Goal: Communication & Community: Answer question/provide support

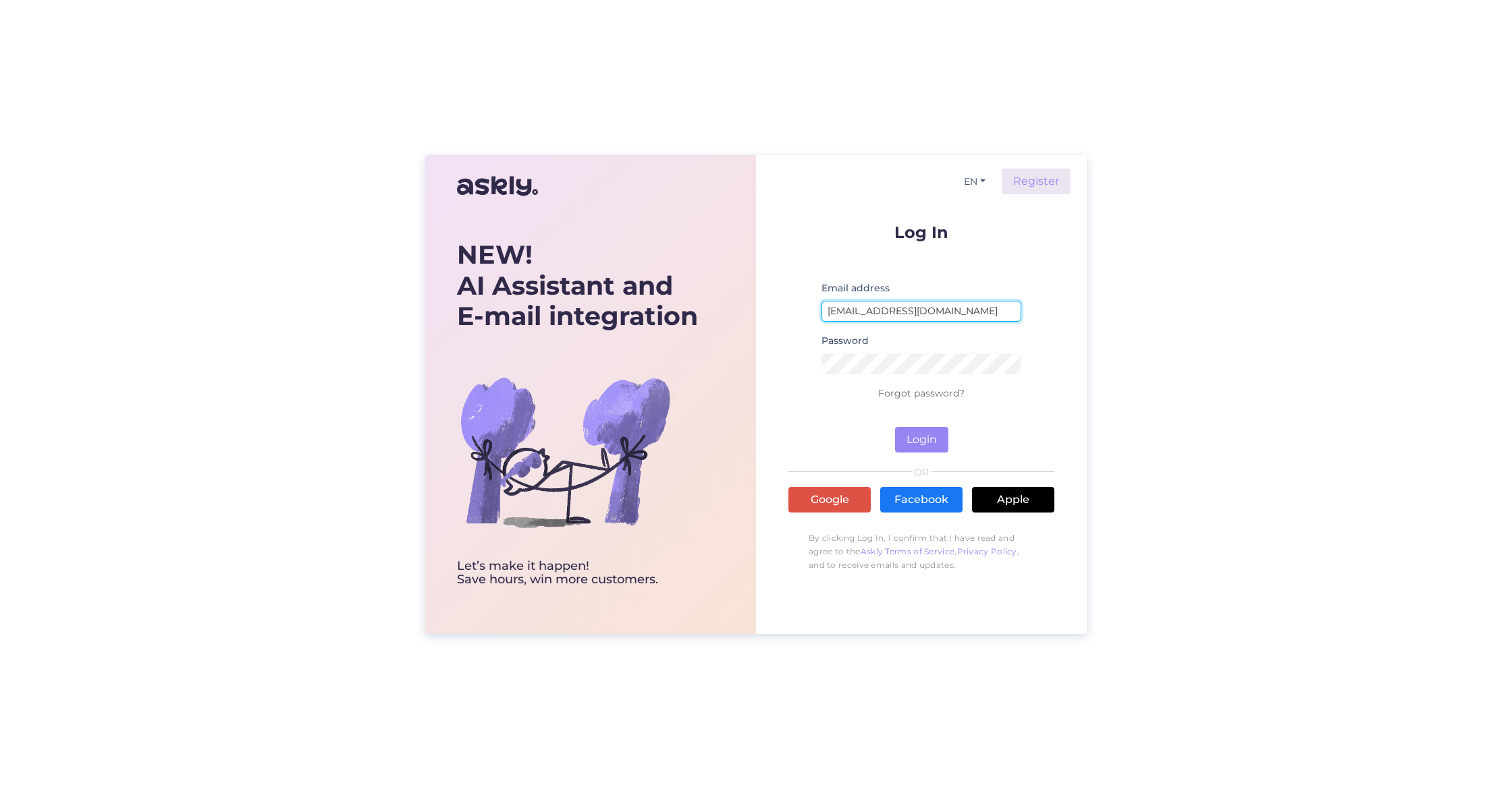
type input "[EMAIL_ADDRESS][DOMAIN_NAME]"
click at [925, 441] on button "Login" at bounding box center [921, 439] width 53 height 26
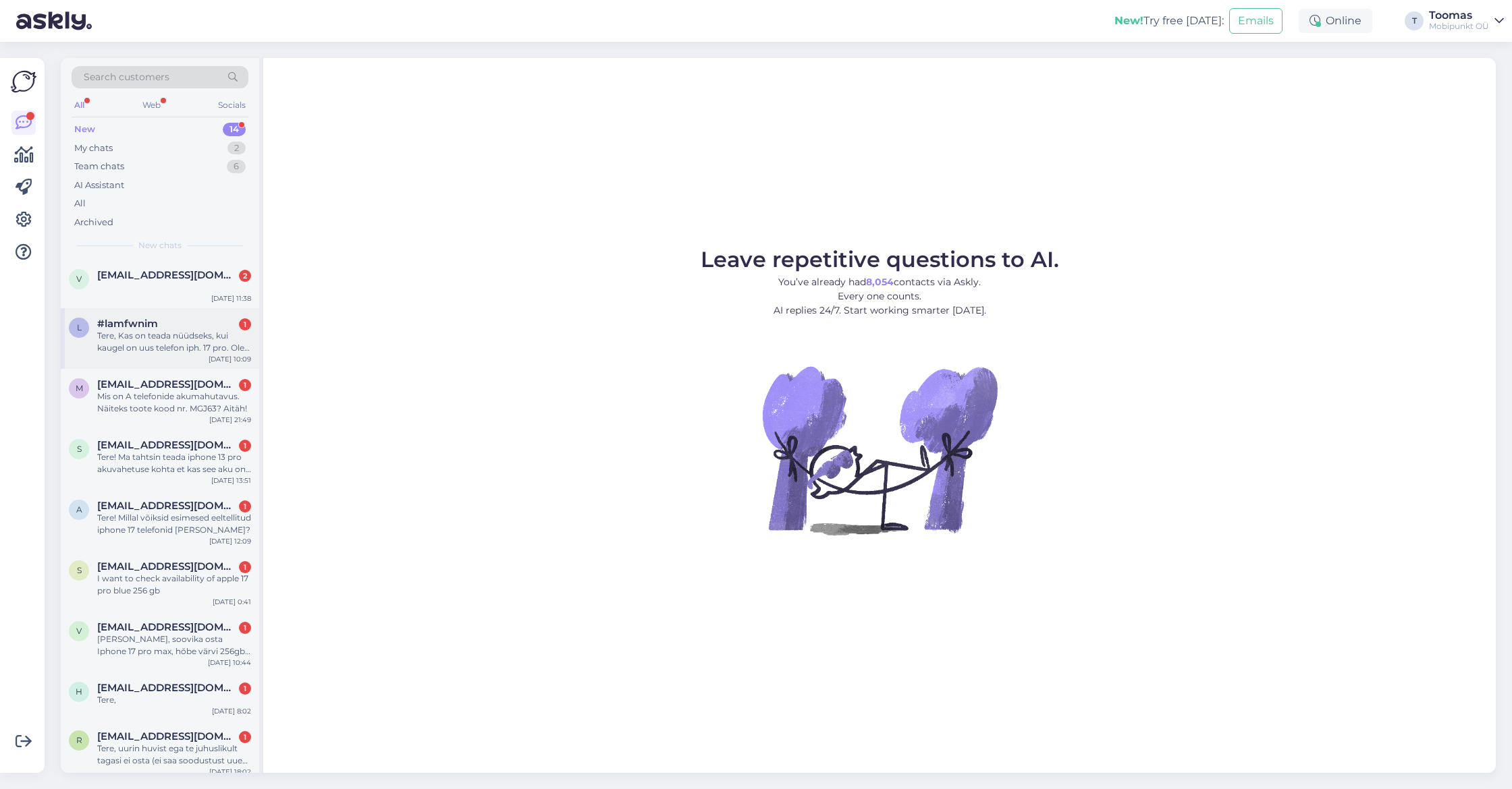
click at [193, 324] on div "#lamfwnim 1" at bounding box center [174, 324] width 154 height 12
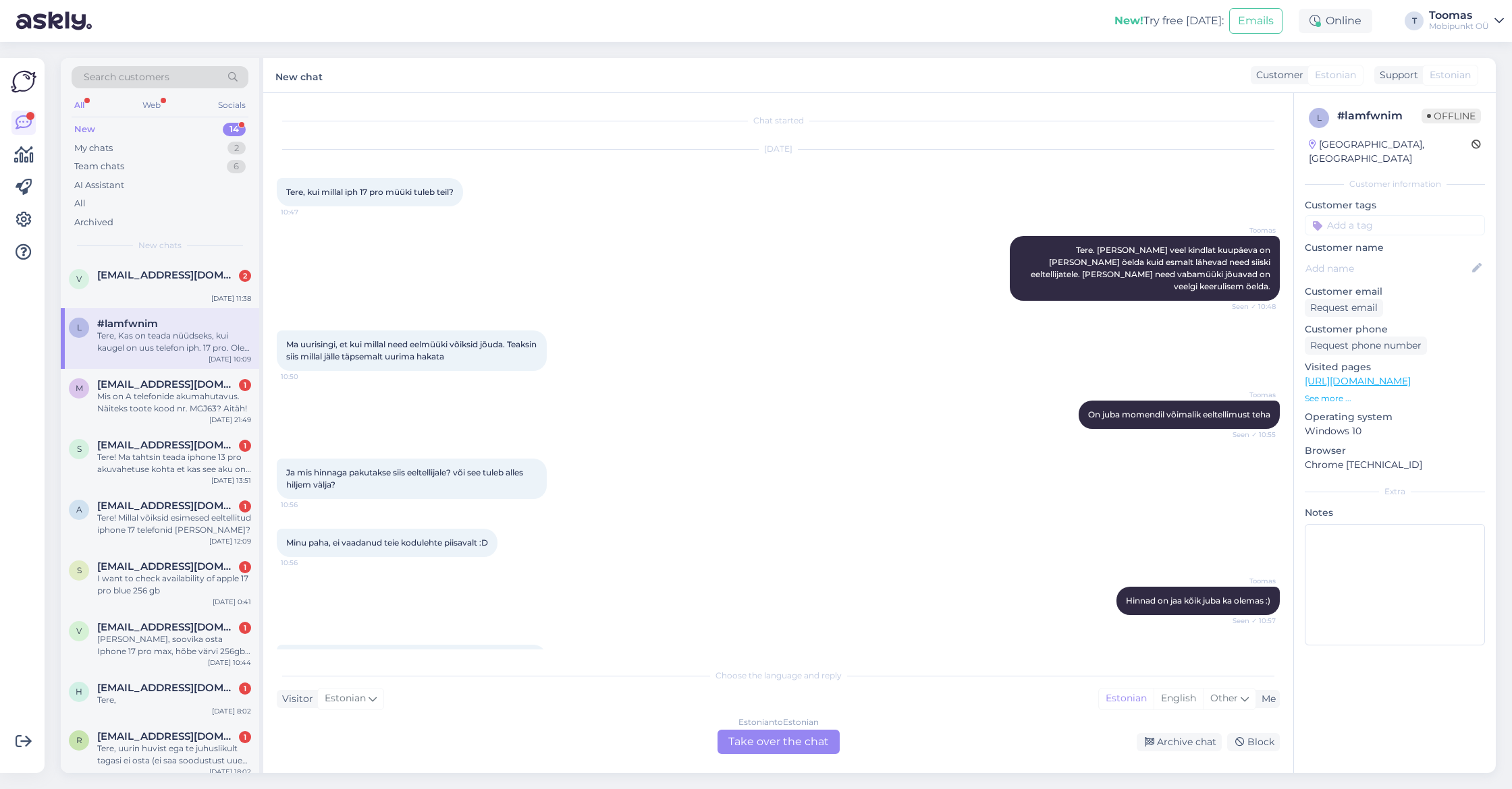
scroll to position [219, 0]
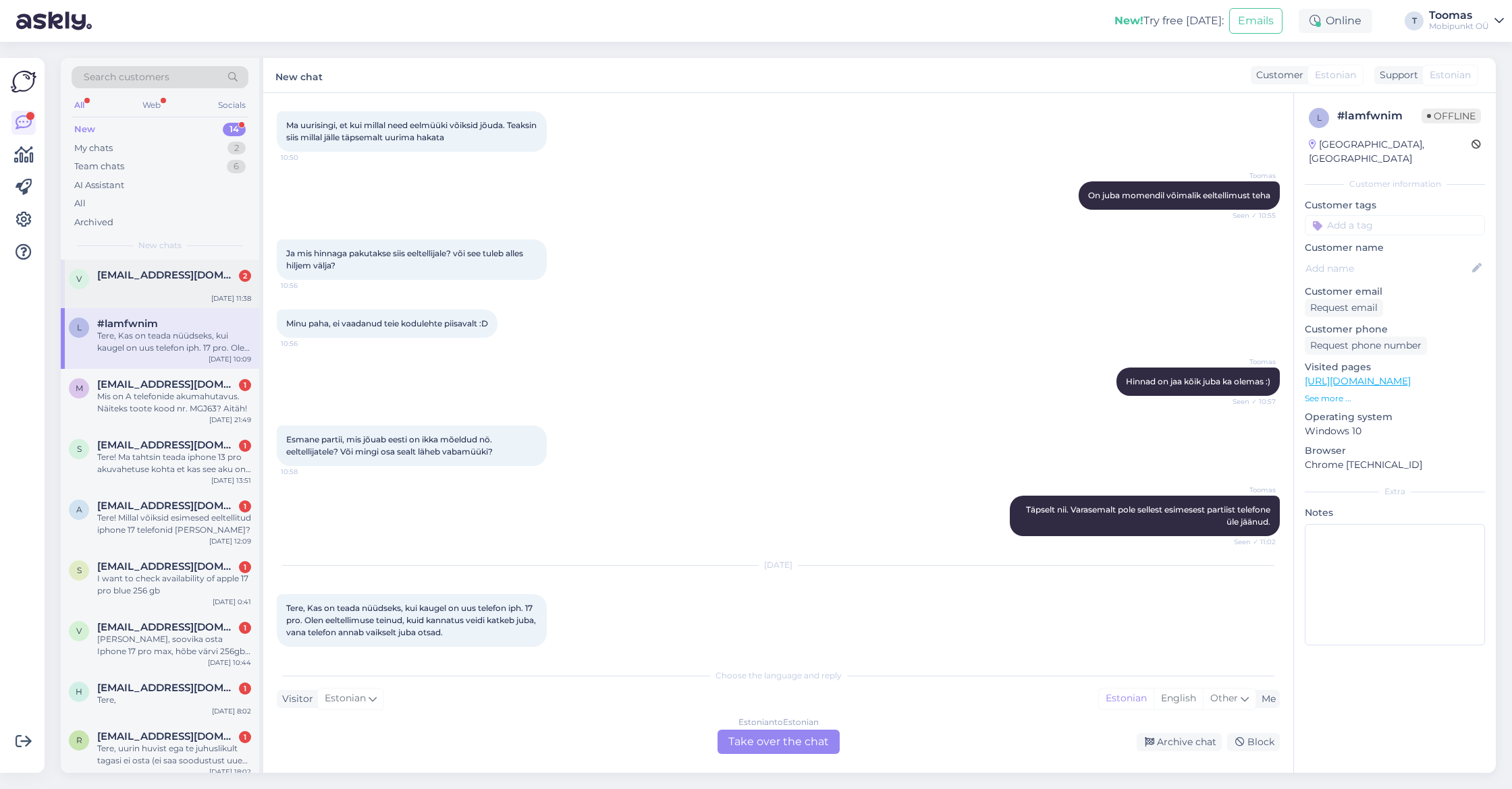
click at [196, 292] on div "v [EMAIL_ADDRESS][DOMAIN_NAME] [DATE] 11:38" at bounding box center [159, 284] width 198 height 49
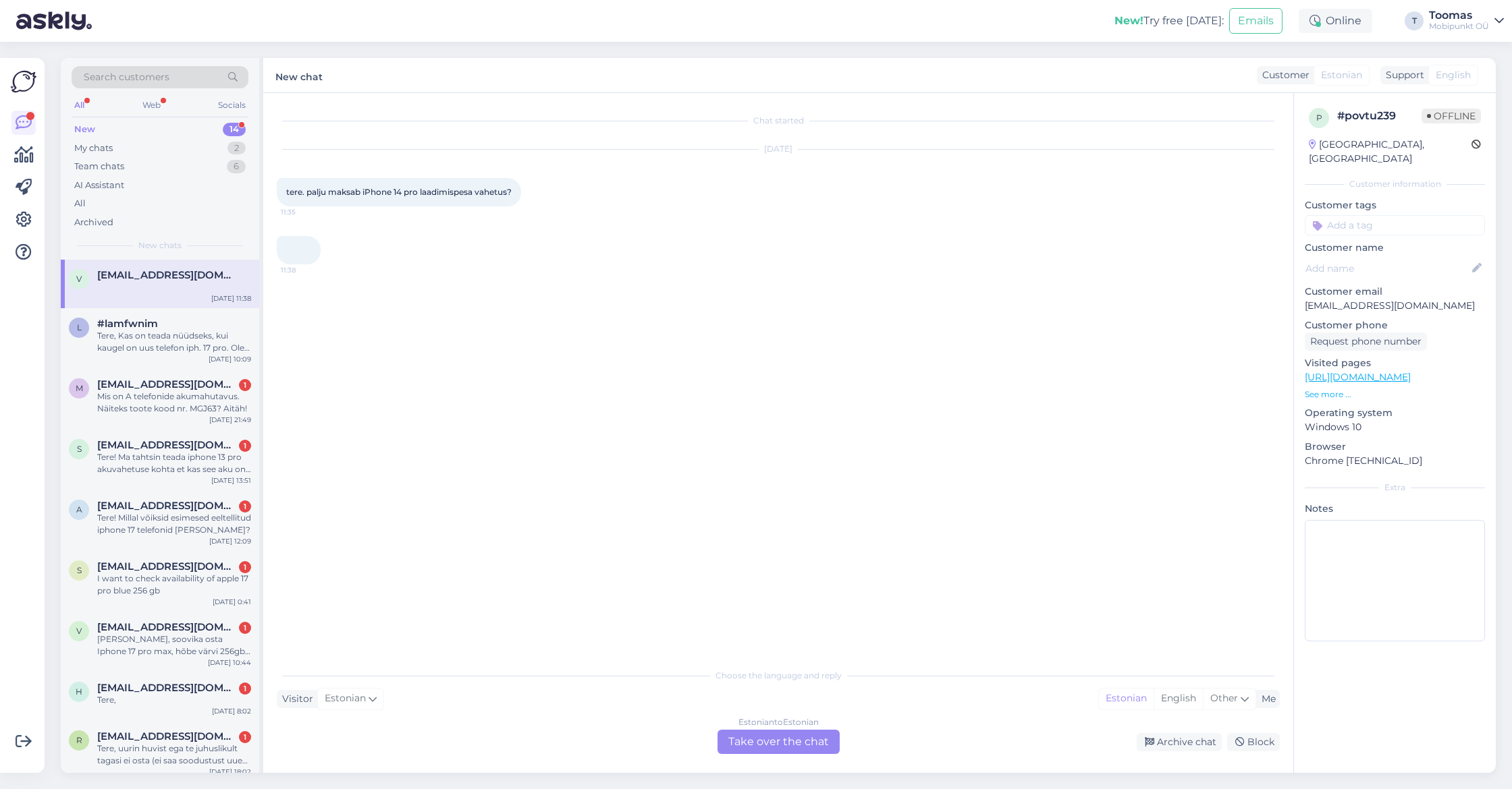
scroll to position [0, 0]
click at [764, 739] on div "Estonian to Estonian Take over the chat" at bounding box center [778, 742] width 122 height 24
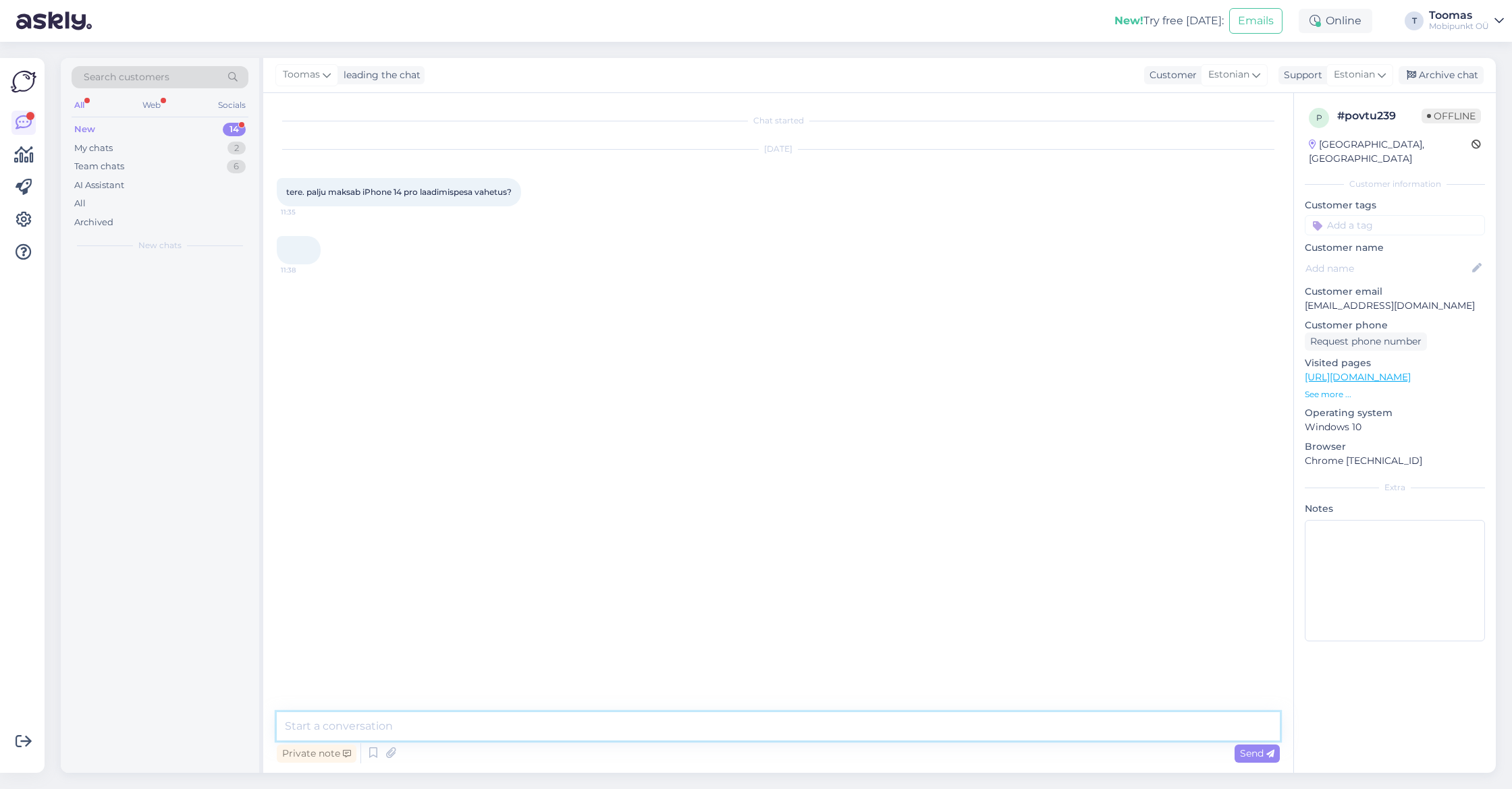
click at [765, 726] on textarea at bounding box center [778, 726] width 1003 height 29
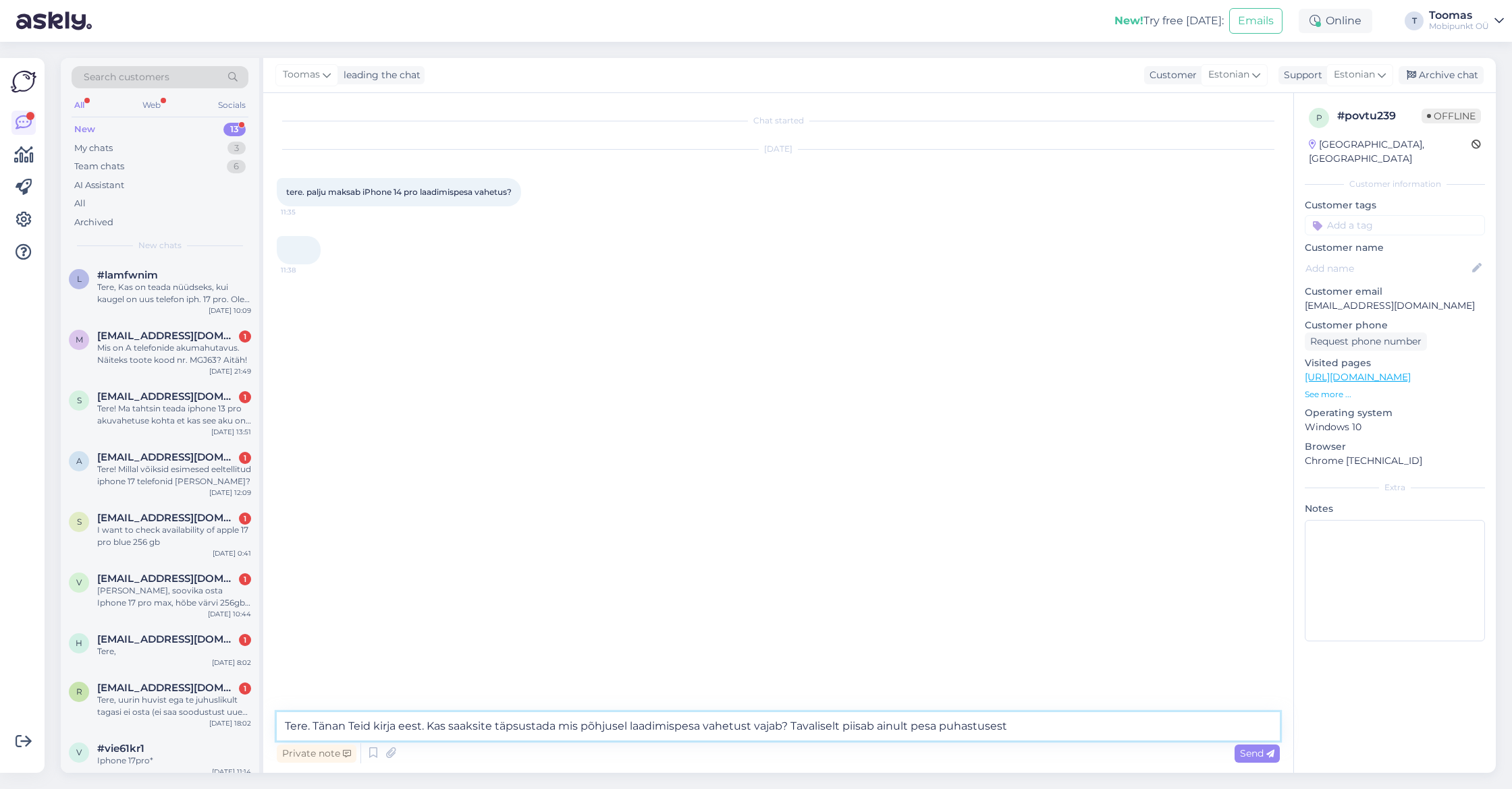
type textarea "Tere. Tänan Teid kirja eest. Kas saaksite täpsustada mis põhjusel laadimispesa …"
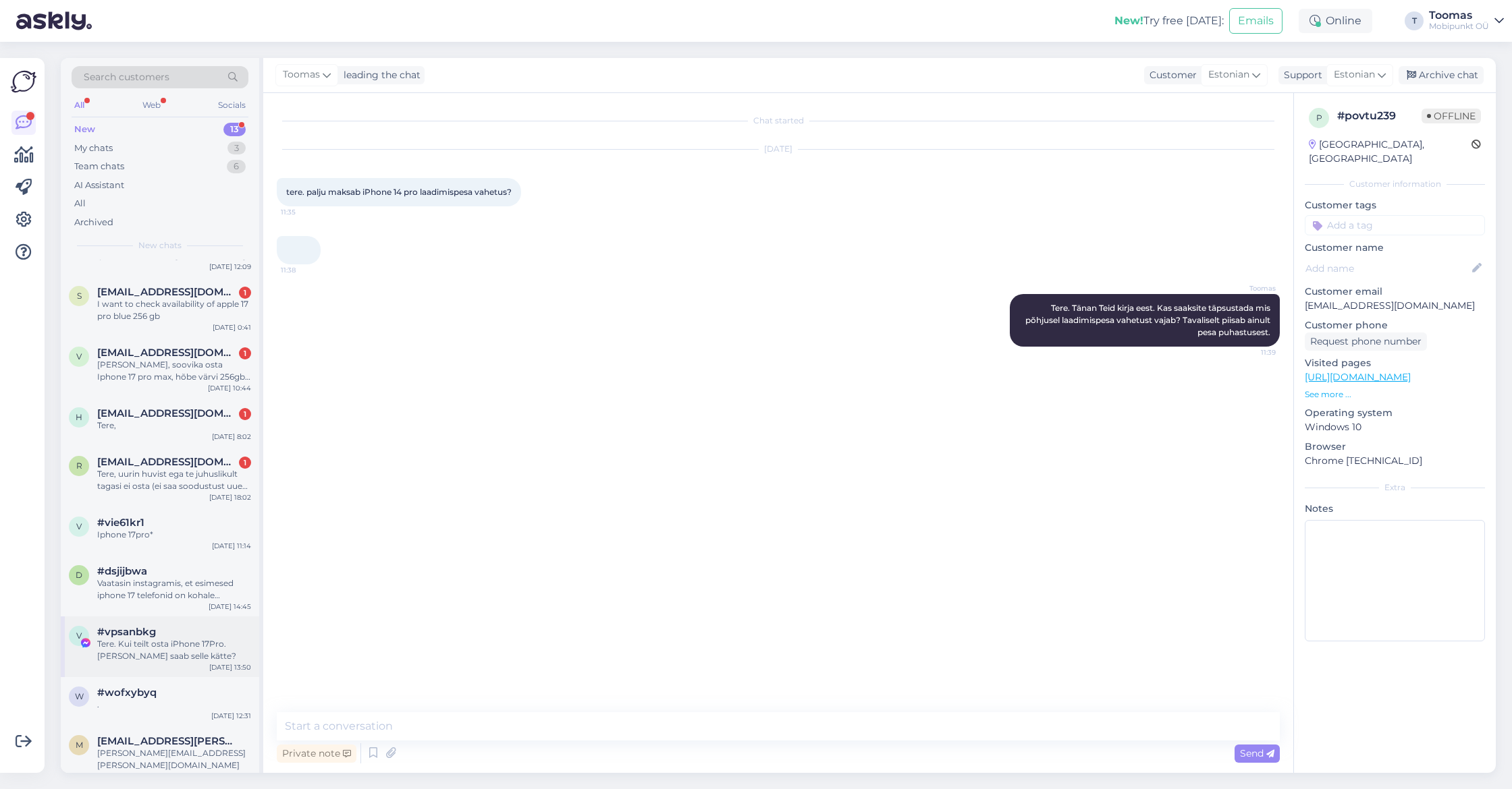
click at [178, 649] on div "Tere. Kui teilt osta iPhone 17Pro. [PERSON_NAME] saab selle kätte?" at bounding box center [174, 650] width 154 height 24
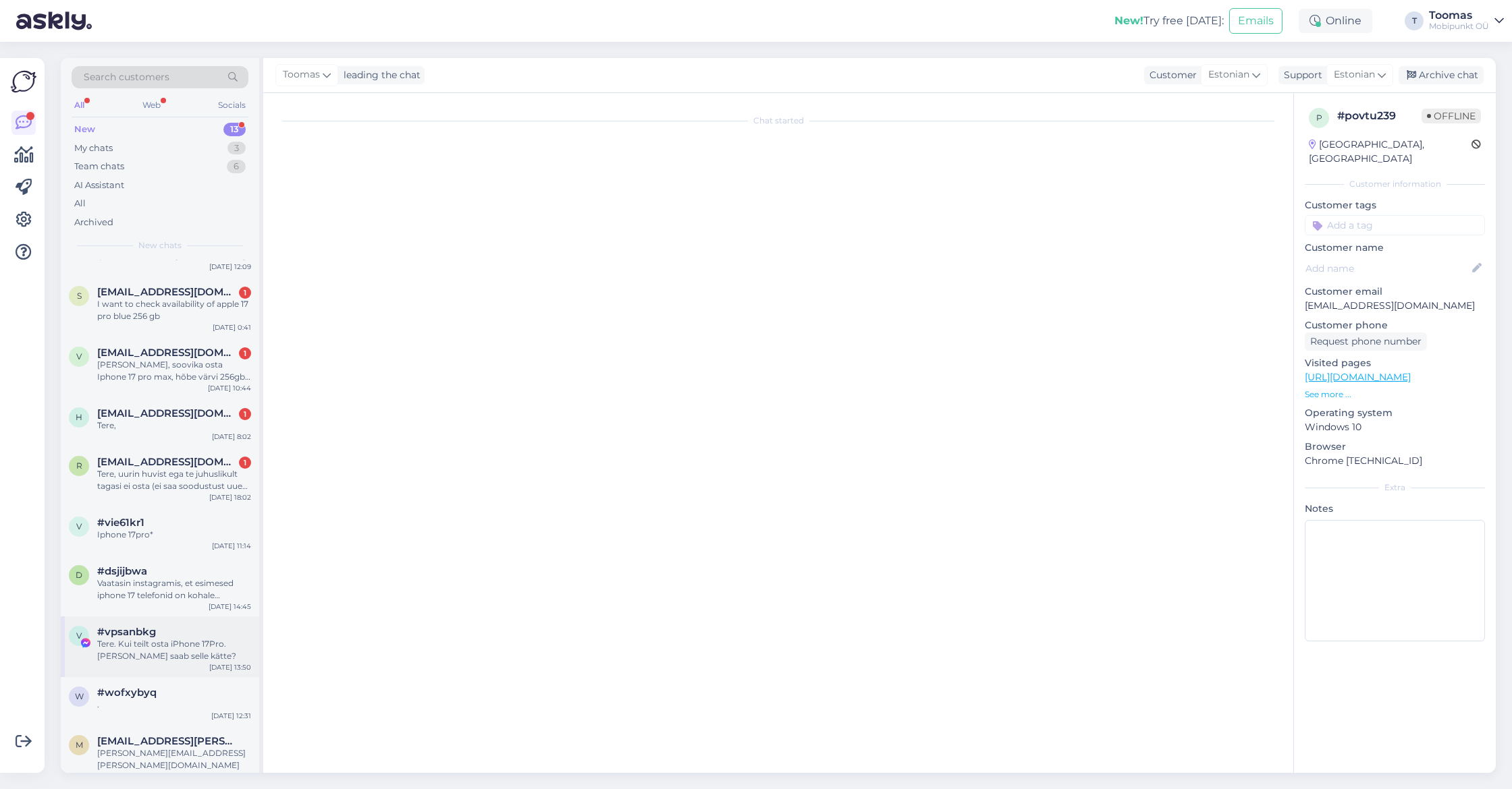
scroll to position [225, 0]
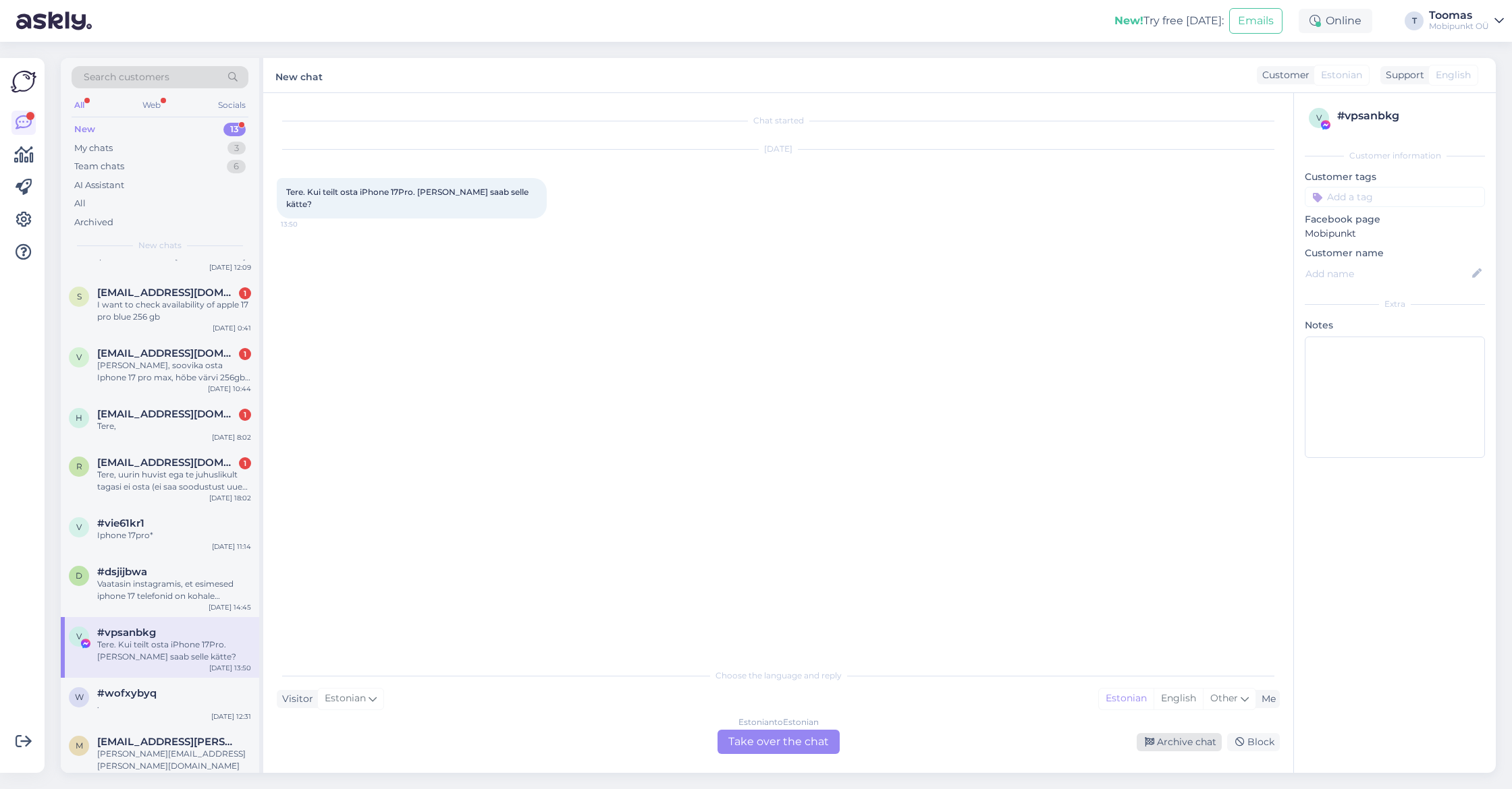
click at [1152, 751] on div "Archive chat" at bounding box center [1179, 743] width 85 height 19
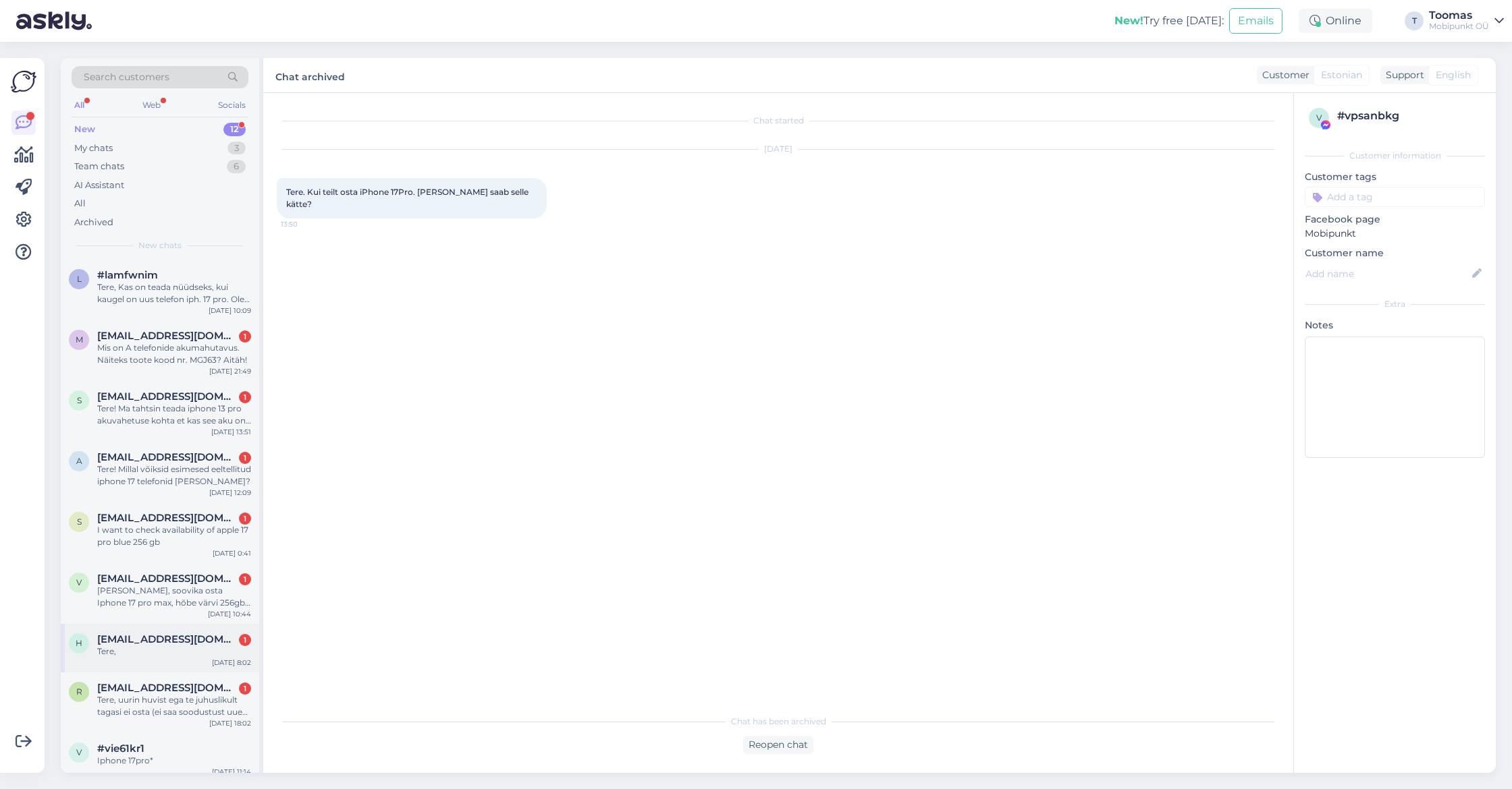
click at [156, 640] on span "[EMAIL_ADDRESS][DOMAIN_NAME]" at bounding box center [167, 640] width 140 height 12
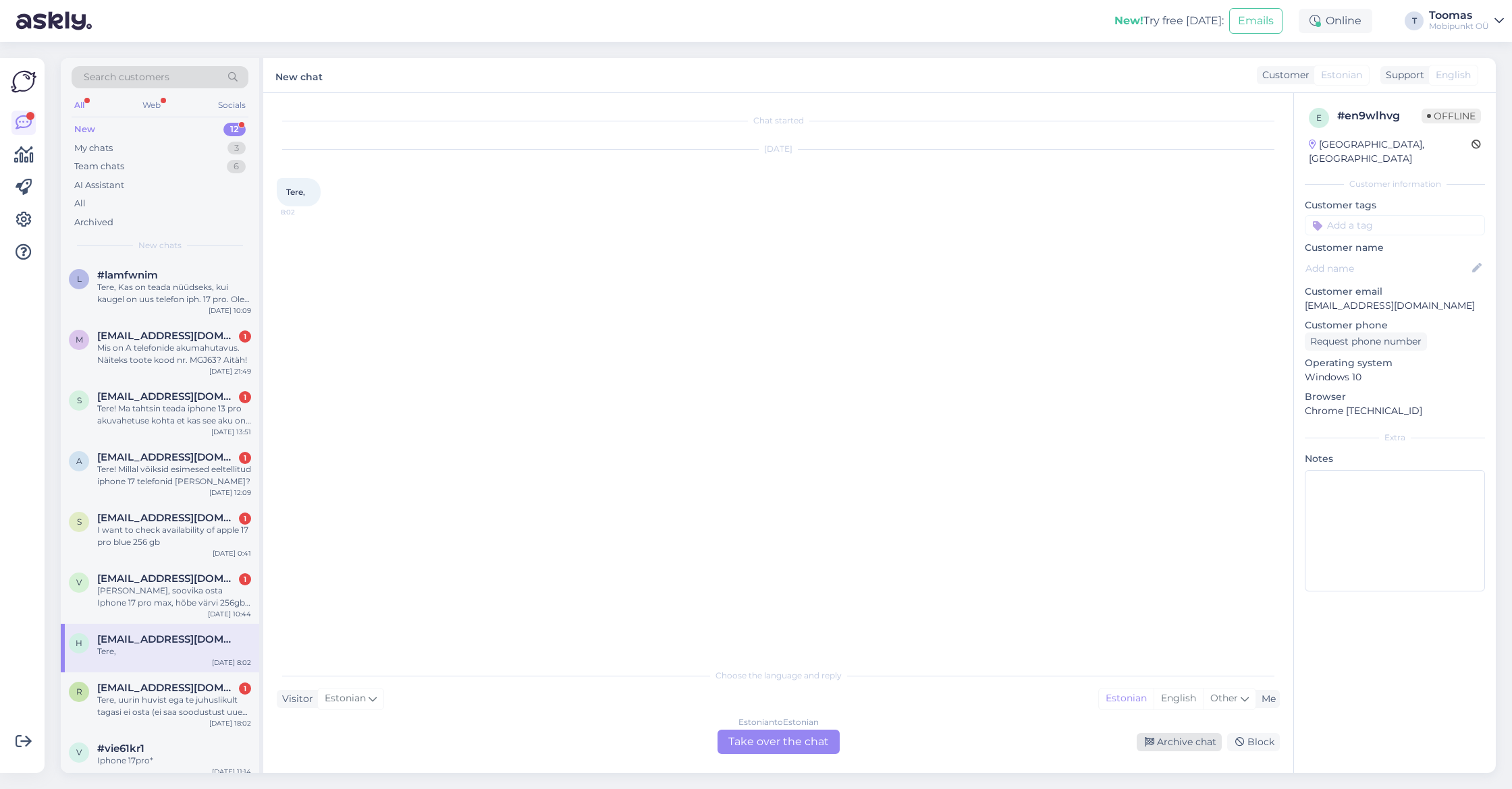
click at [1178, 746] on div "Archive chat" at bounding box center [1179, 743] width 85 height 19
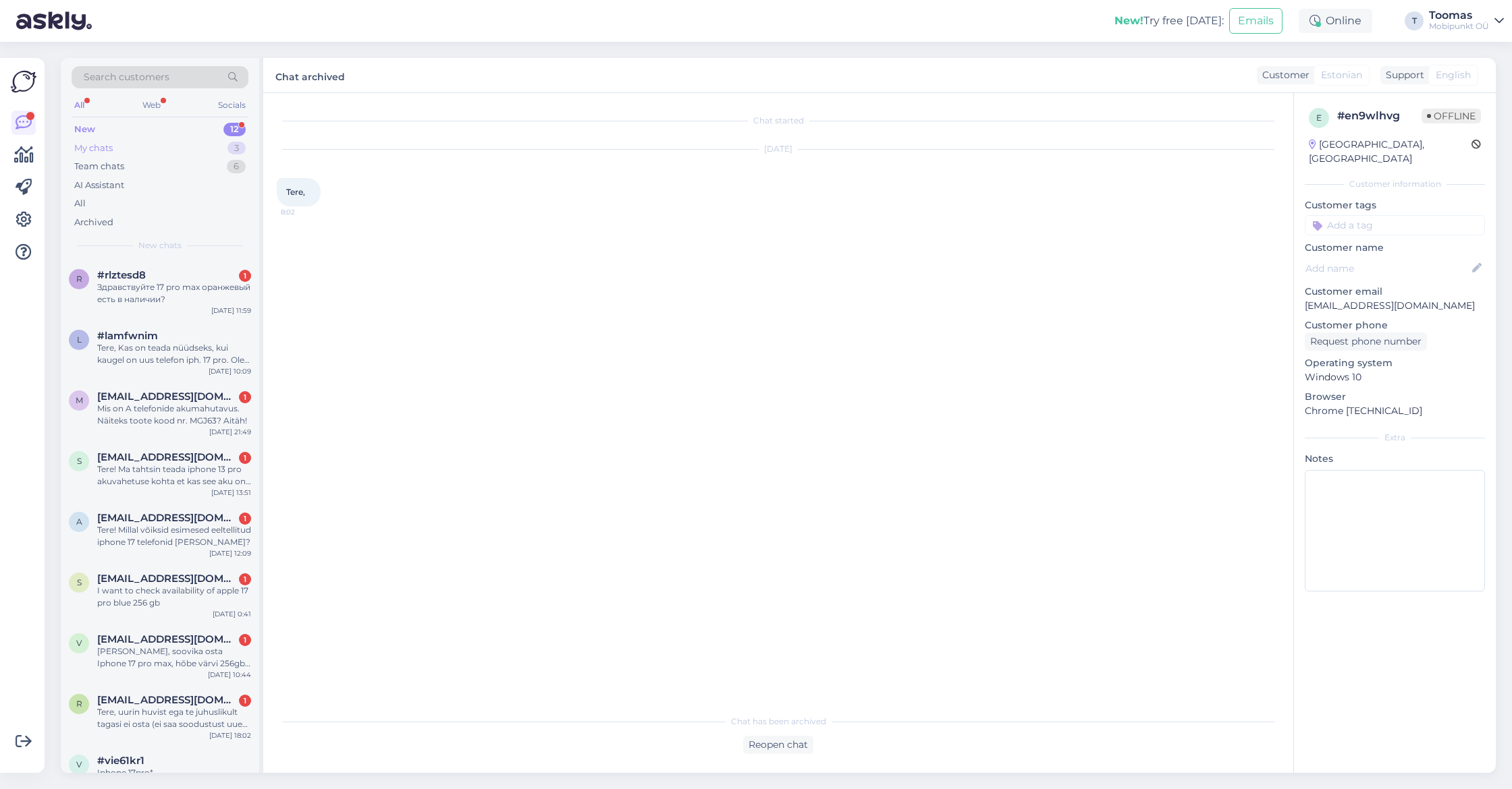
click at [245, 149] on div "3" at bounding box center [237, 148] width 19 height 13
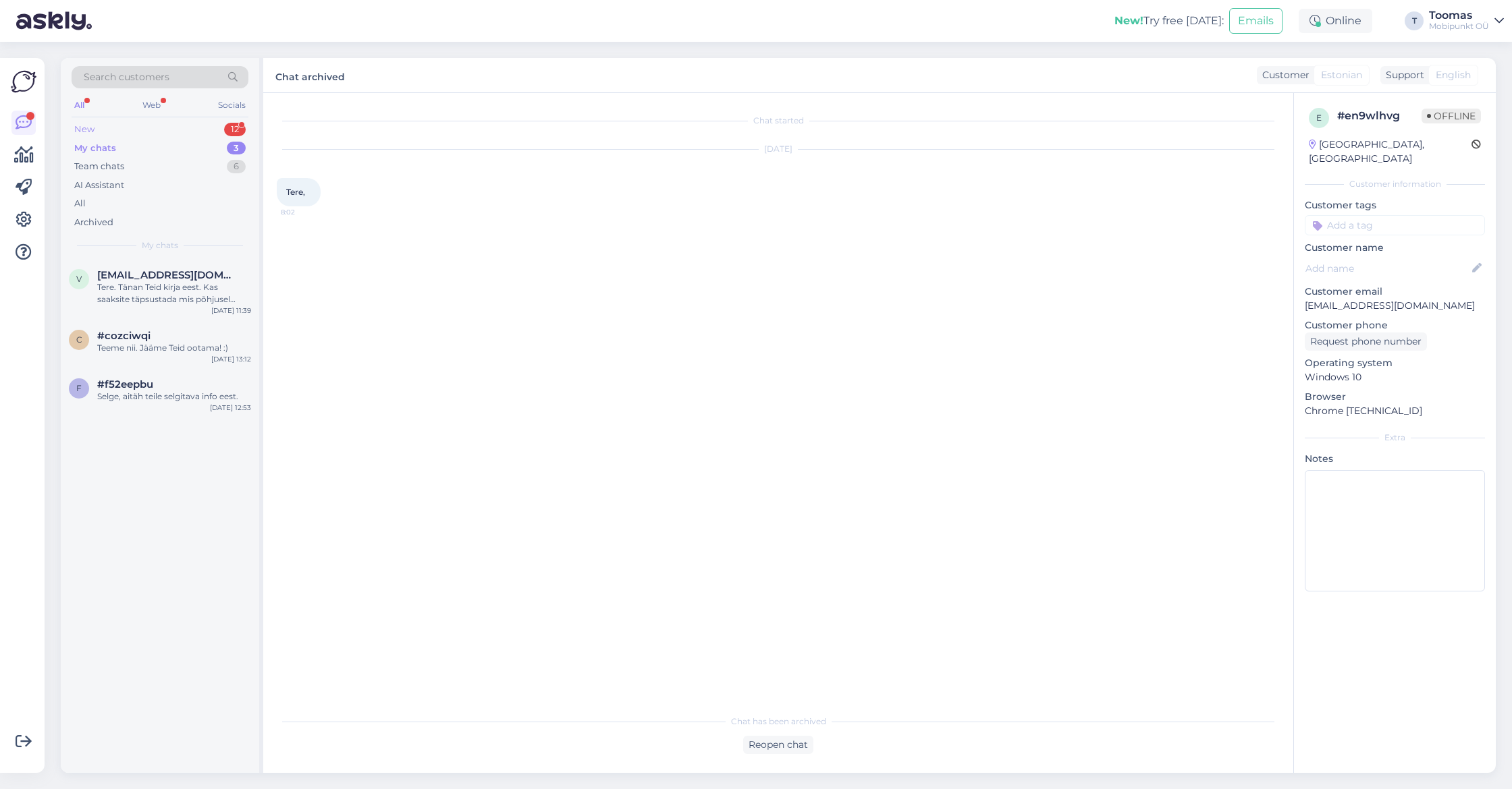
click at [231, 135] on div "12" at bounding box center [235, 129] width 22 height 13
